Goal: Complete application form

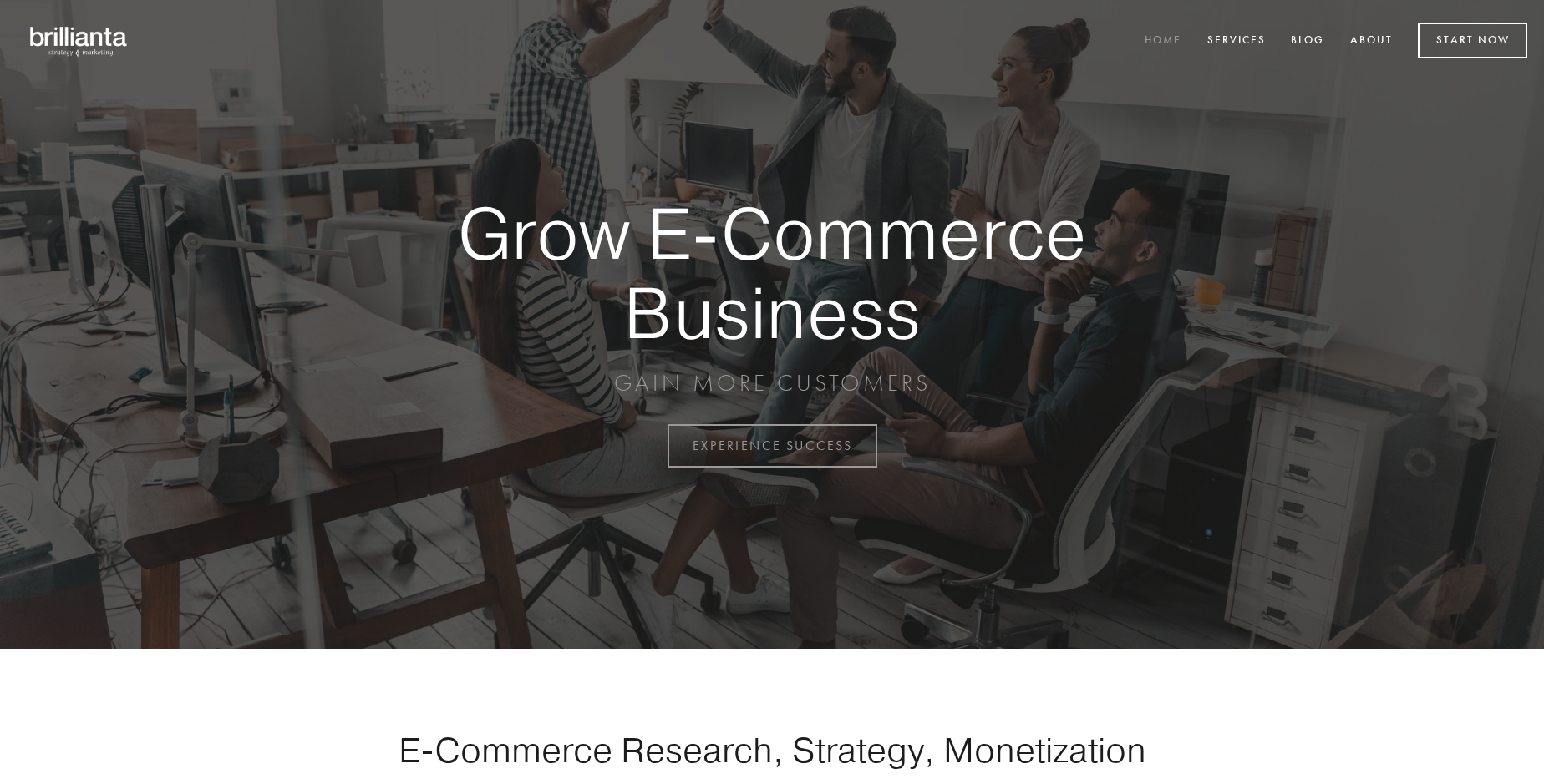
scroll to position [4378, 0]
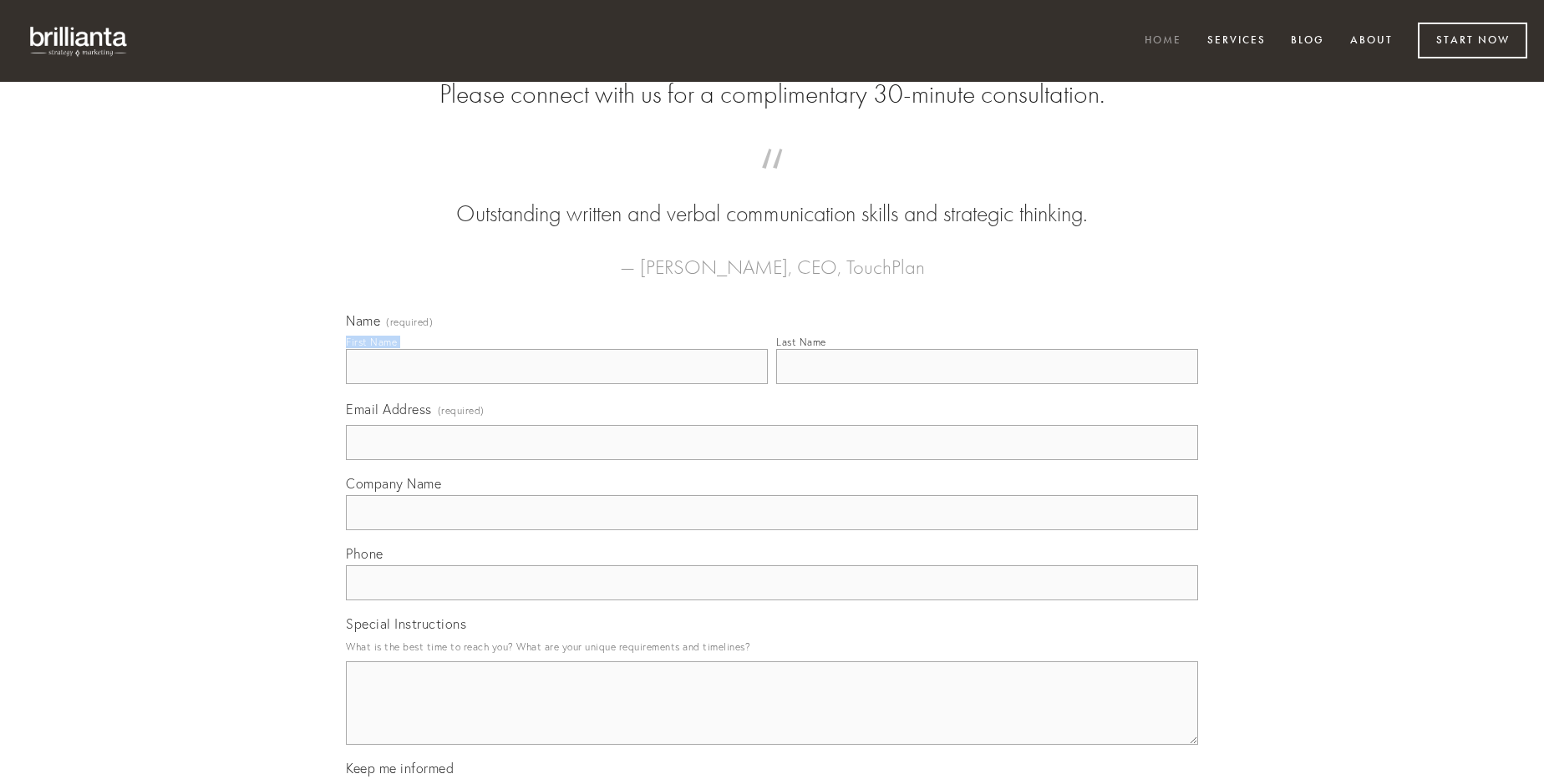
type input "[PERSON_NAME]"
click at [987, 384] on input "Last Name" at bounding box center [987, 367] width 422 height 36
type input "[PERSON_NAME]"
click at [772, 460] on input "Email Address (required)" at bounding box center [772, 443] width 853 height 36
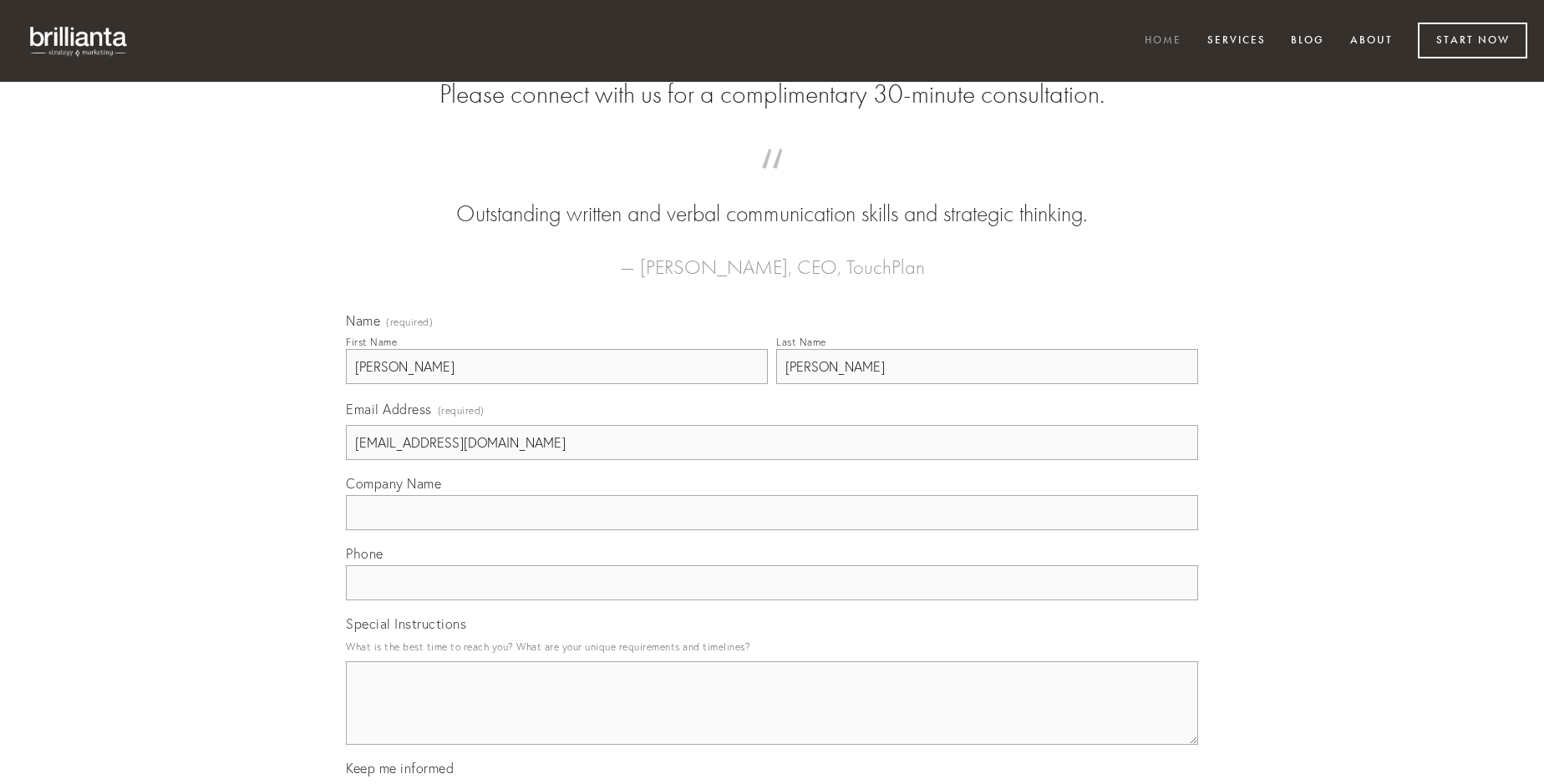
type input "[EMAIL_ADDRESS][DOMAIN_NAME]"
click at [772, 530] on input "Company Name" at bounding box center [772, 513] width 853 height 36
type input "ea"
click at [772, 600] on input "text" at bounding box center [772, 584] width 853 height 36
click at [772, 719] on textarea "Special Instructions" at bounding box center [772, 703] width 853 height 84
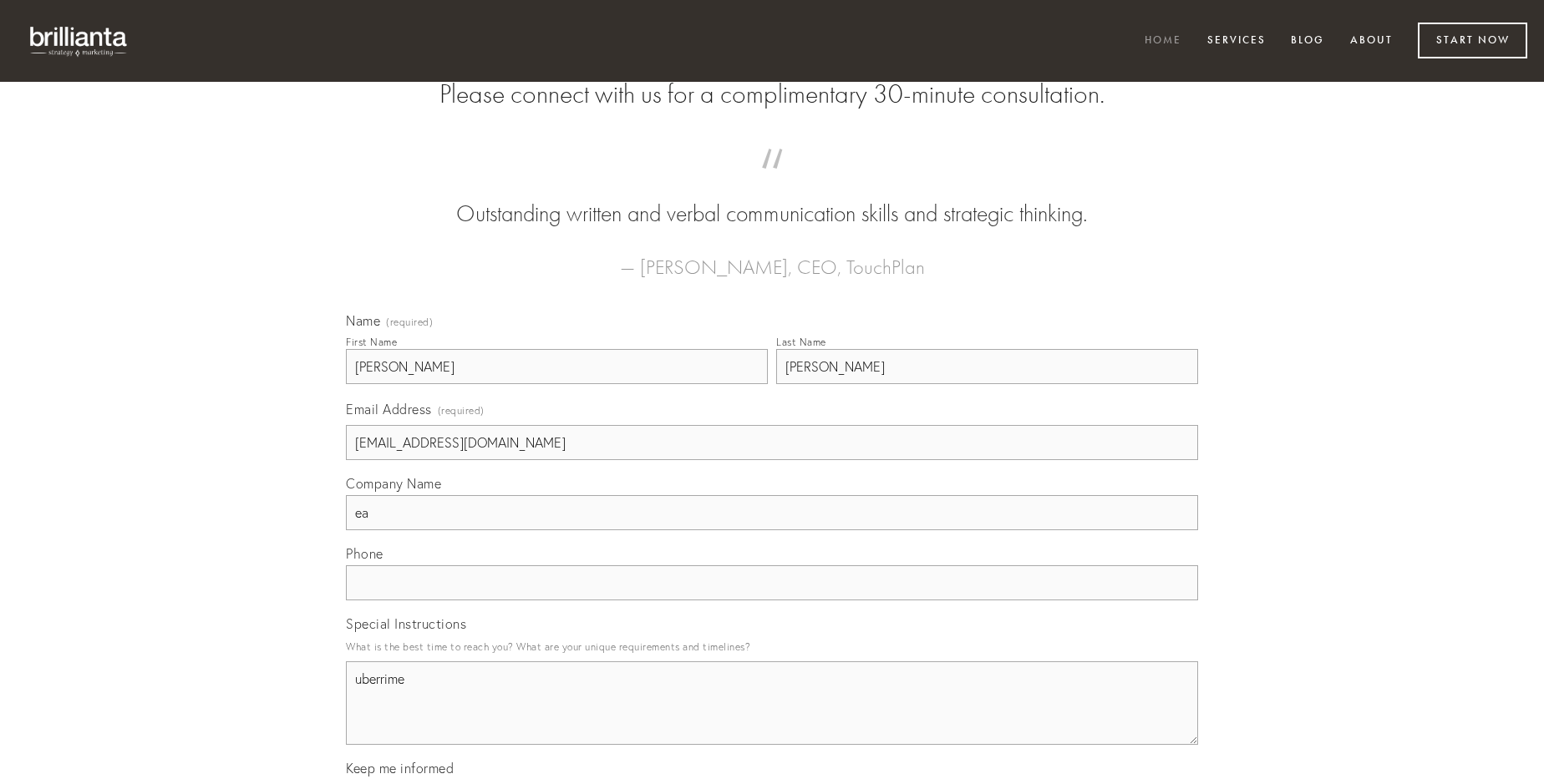
type textarea "uberrime"
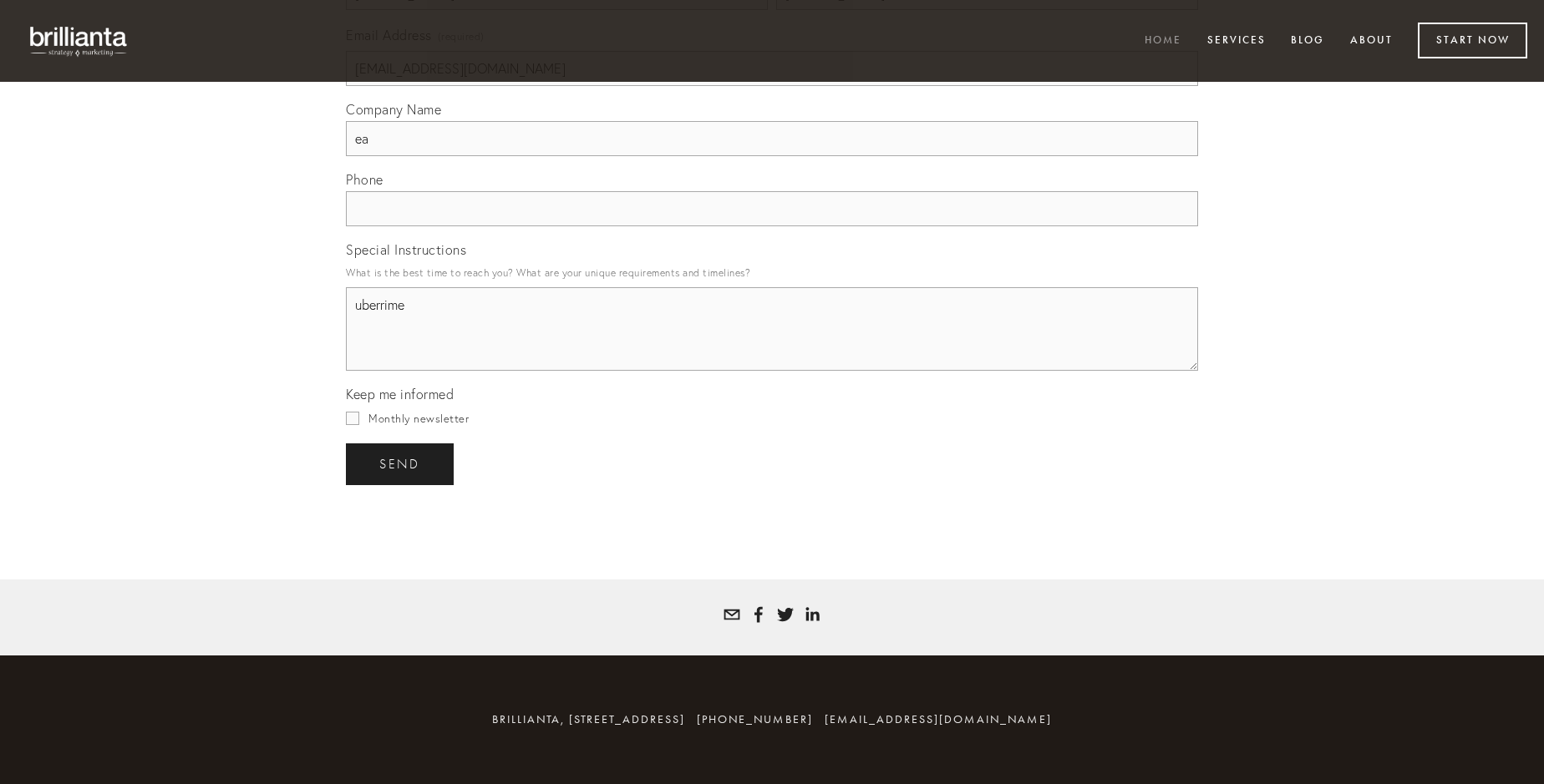
click at [401, 463] on span "send" at bounding box center [399, 464] width 41 height 15
